Goal: Information Seeking & Learning: Learn about a topic

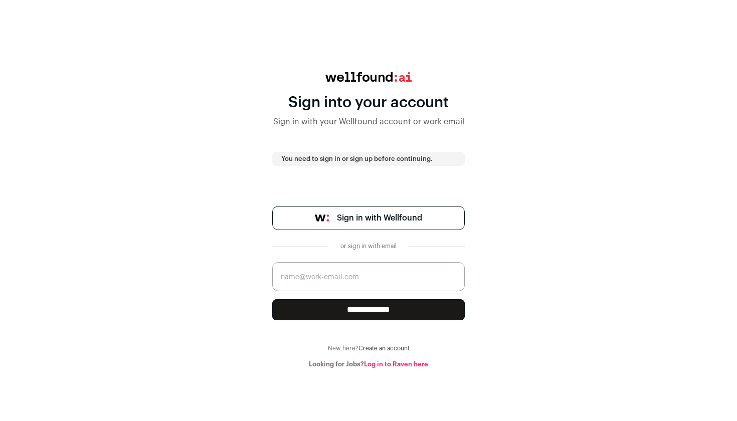
type input "[PERSON_NAME][EMAIL_ADDRESS][DOMAIN_NAME]"
click at [369, 310] on input "**********" at bounding box center [368, 309] width 193 height 21
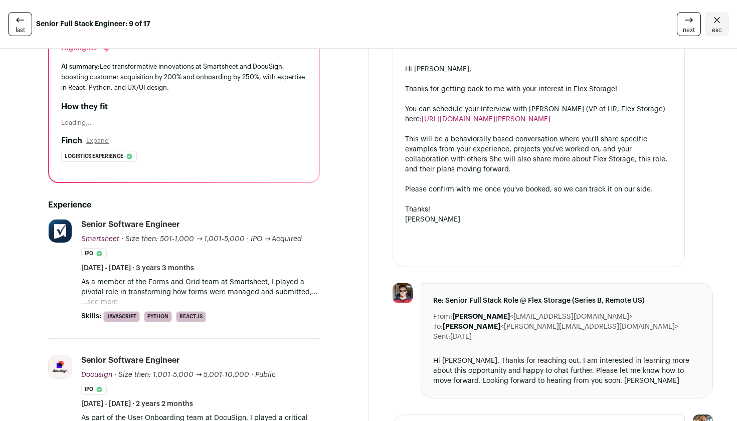
scroll to position [107, 0]
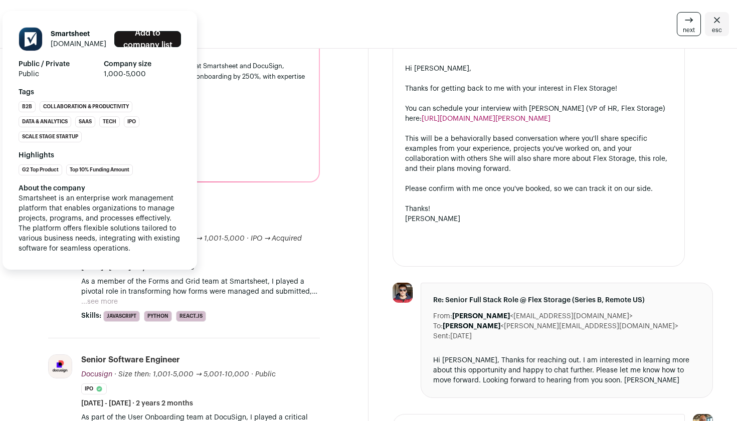
click at [109, 239] on span "Smartsheet is an enterprise work management platform that enables organizations…" at bounding box center [101, 223] width 164 height 57
click at [70, 32] on h1 "Smartsheet" at bounding box center [79, 34] width 56 height 10
click at [59, 44] on link "smartsheet.com" at bounding box center [79, 44] width 56 height 7
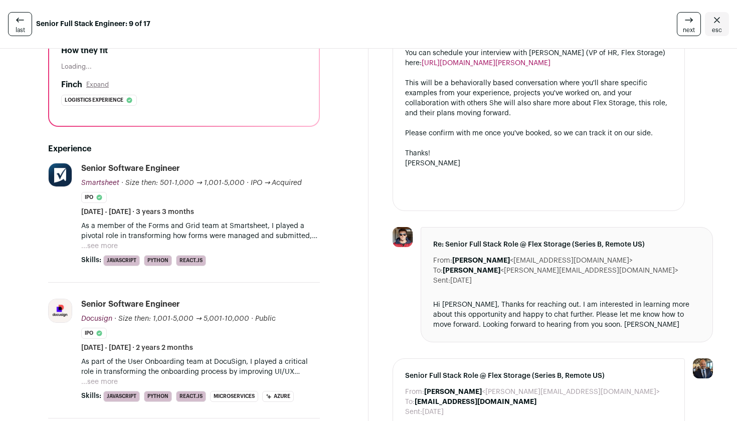
scroll to position [168, 0]
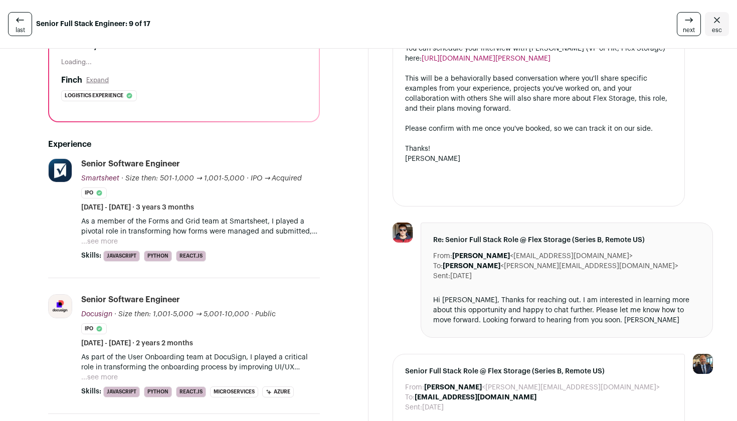
click at [108, 240] on button "...see more" at bounding box center [99, 242] width 37 height 10
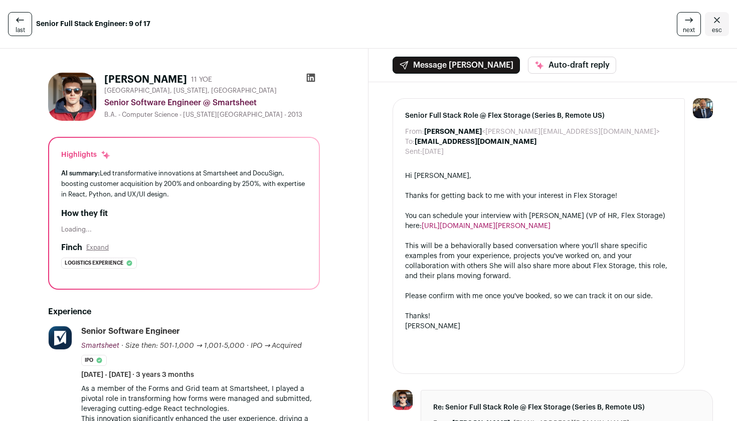
scroll to position [0, 0]
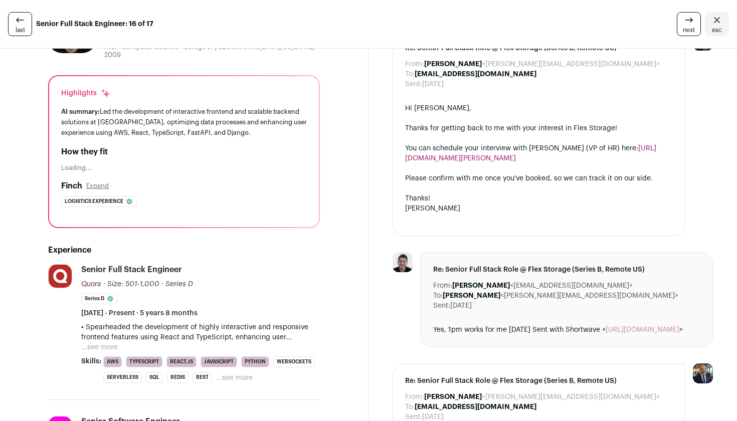
scroll to position [68, 0]
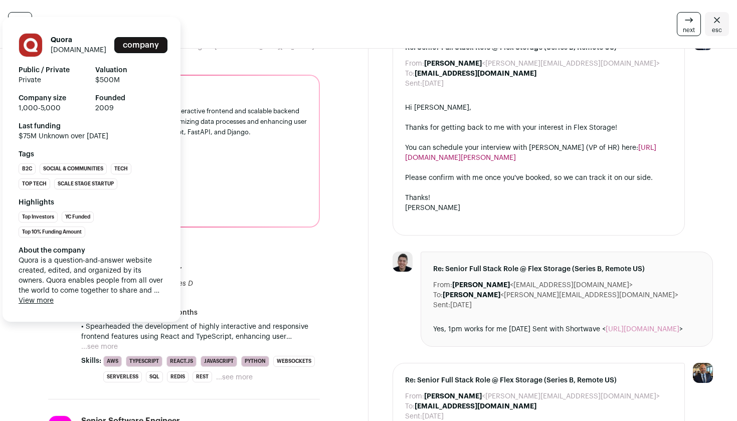
drag, startPoint x: 96, startPoint y: 280, endPoint x: 97, endPoint y: 158, distance: 122.4
click at [96, 277] on span "Quora is a question-and-answer website created, edited, and organized by its ow…" at bounding box center [92, 276] width 146 height 40
click at [67, 47] on link "[DOMAIN_NAME]" at bounding box center [79, 50] width 56 height 7
